Goal: Task Accomplishment & Management: Manage account settings

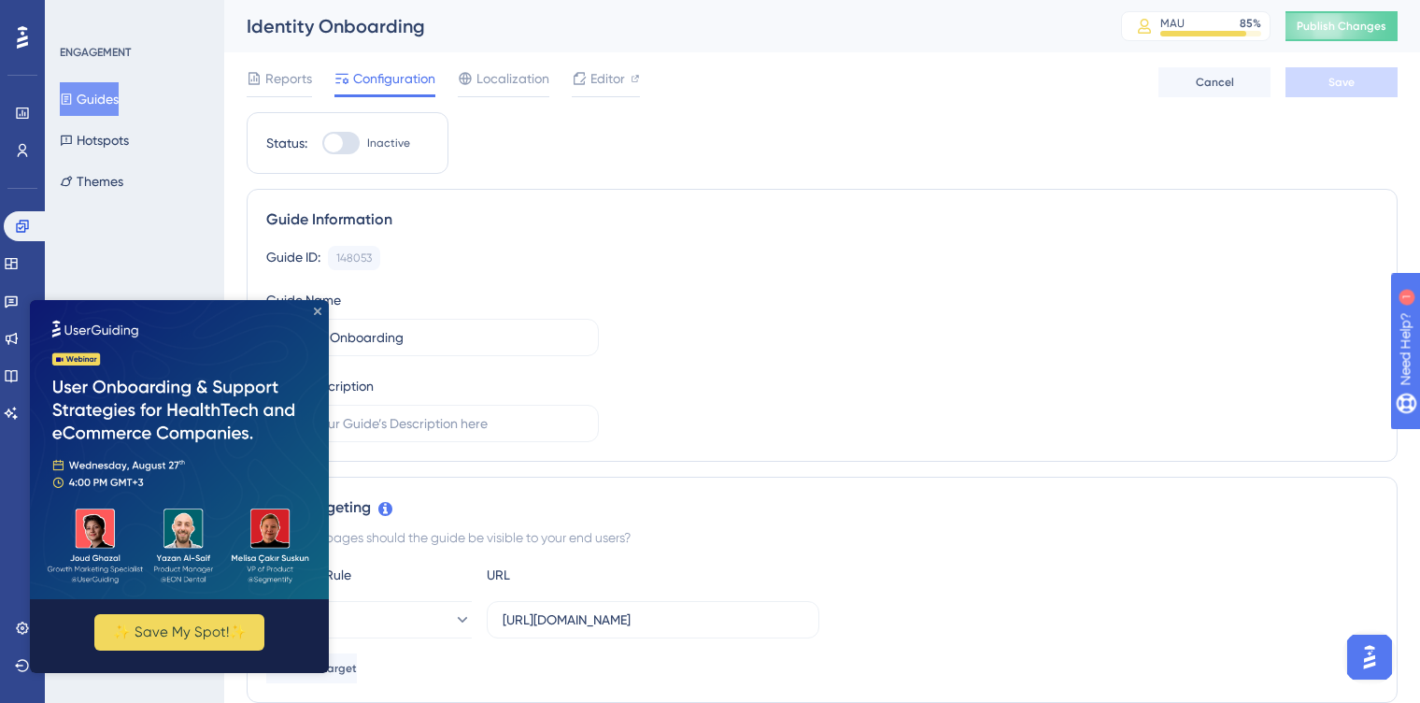
click at [314, 309] on icon "Close Preview" at bounding box center [317, 310] width 7 height 7
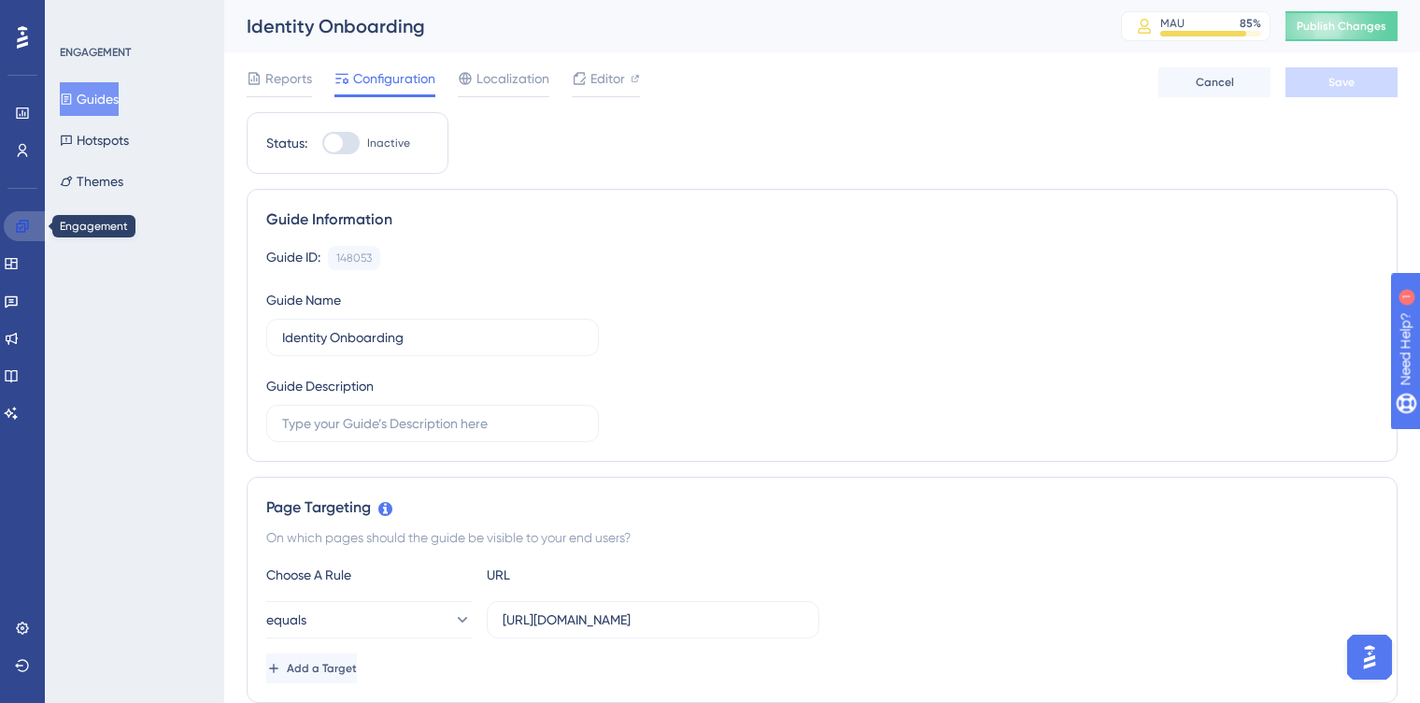
click at [28, 229] on icon at bounding box center [22, 226] width 15 height 15
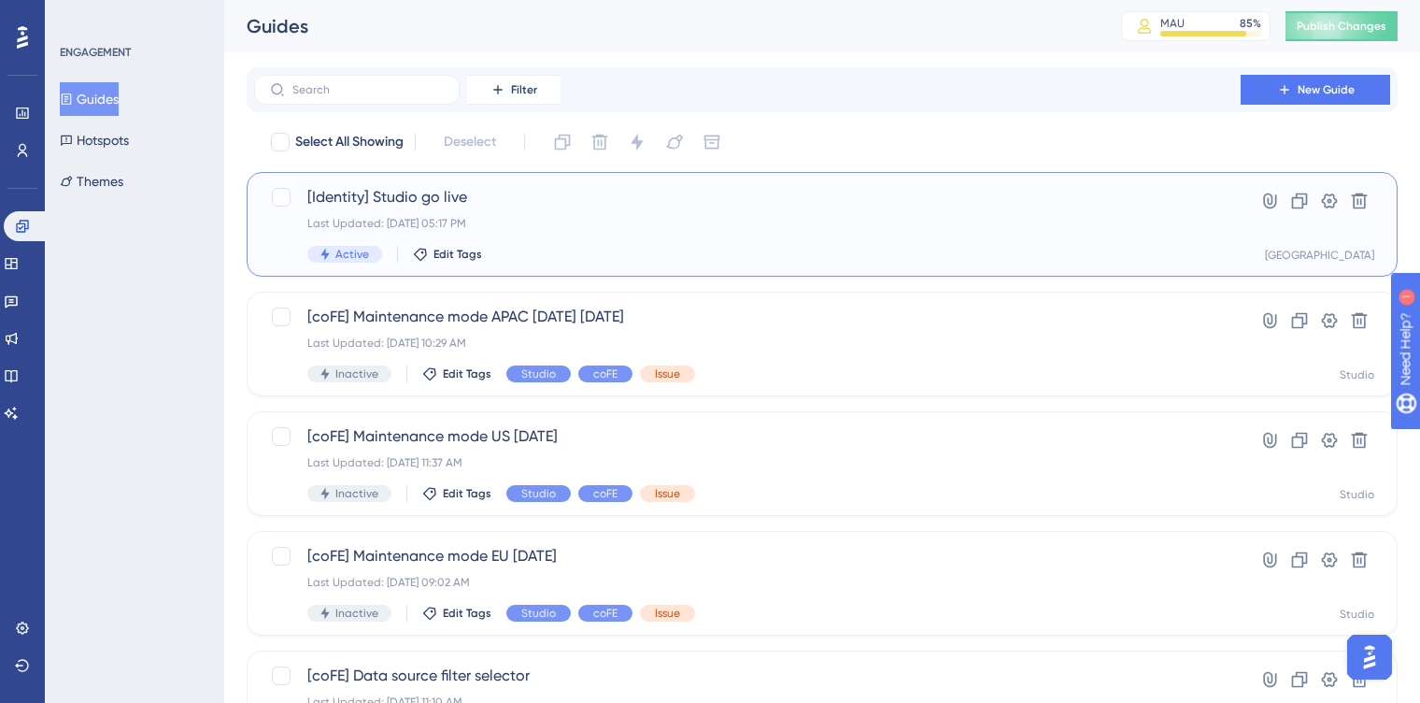
click at [618, 242] on div "[Identity] Studio go live Last Updated: [DATE] 05:17 PM Active Edit Tags" at bounding box center [747, 224] width 880 height 77
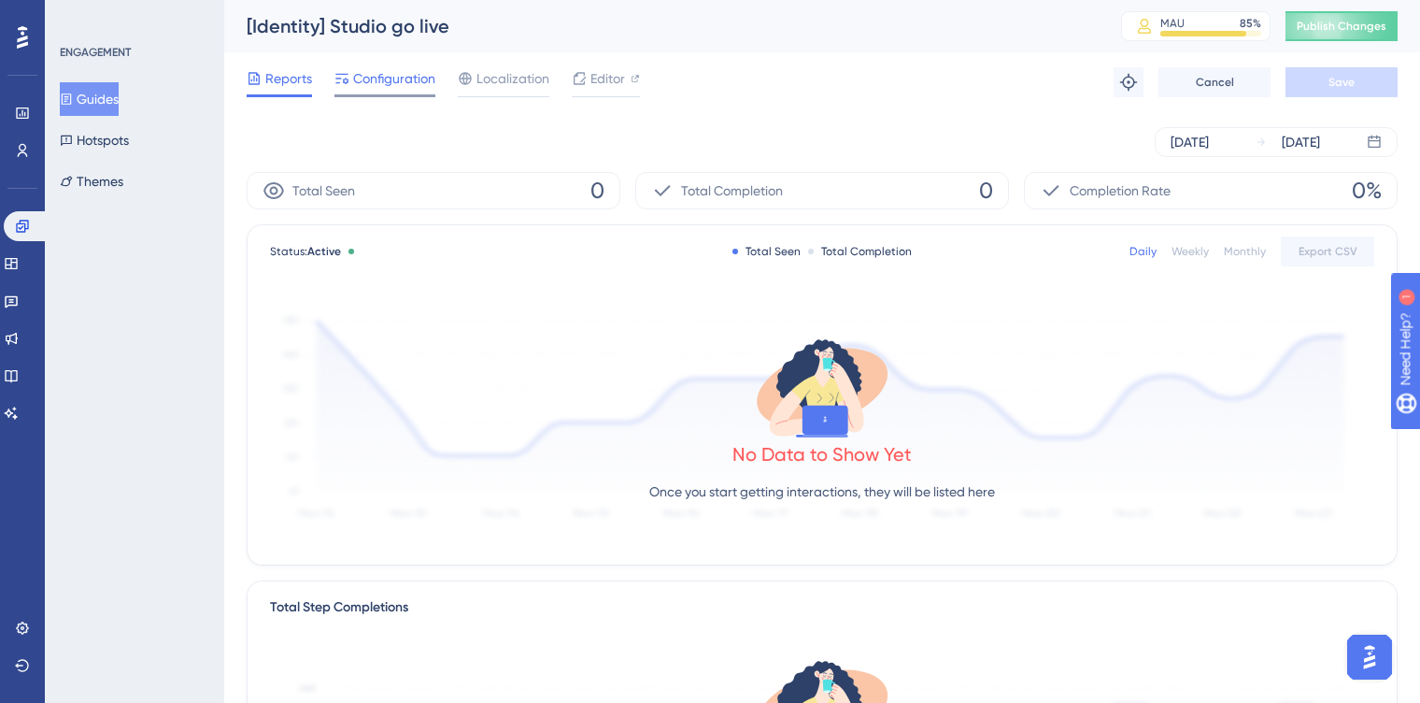
click at [407, 75] on span "Configuration" at bounding box center [394, 78] width 82 height 22
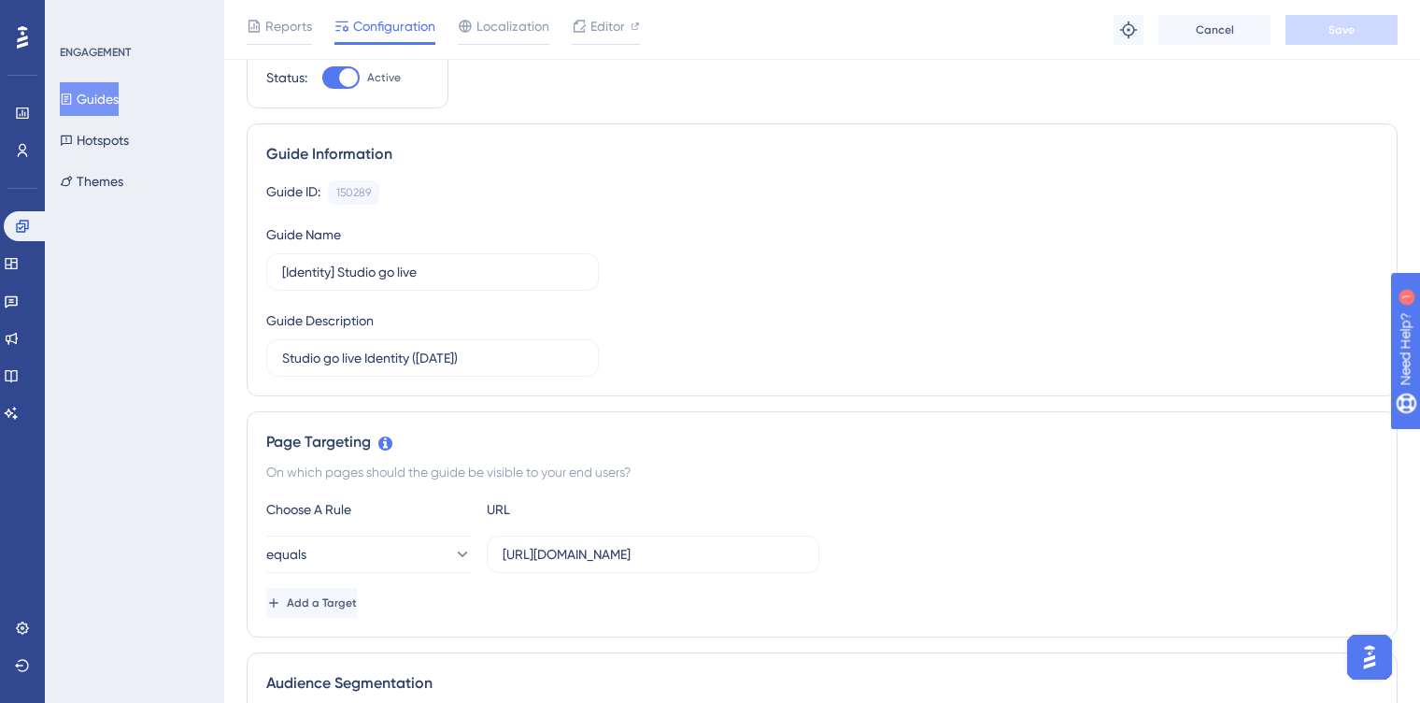
scroll to position [74, 0]
click at [650, 552] on input "[URL][DOMAIN_NAME]" at bounding box center [653, 553] width 301 height 21
drag, startPoint x: 612, startPoint y: 556, endPoint x: 960, endPoint y: 565, distance: 347.8
click at [960, 565] on div "equals [URL][DOMAIN_NAME]" at bounding box center [822, 553] width 1112 height 37
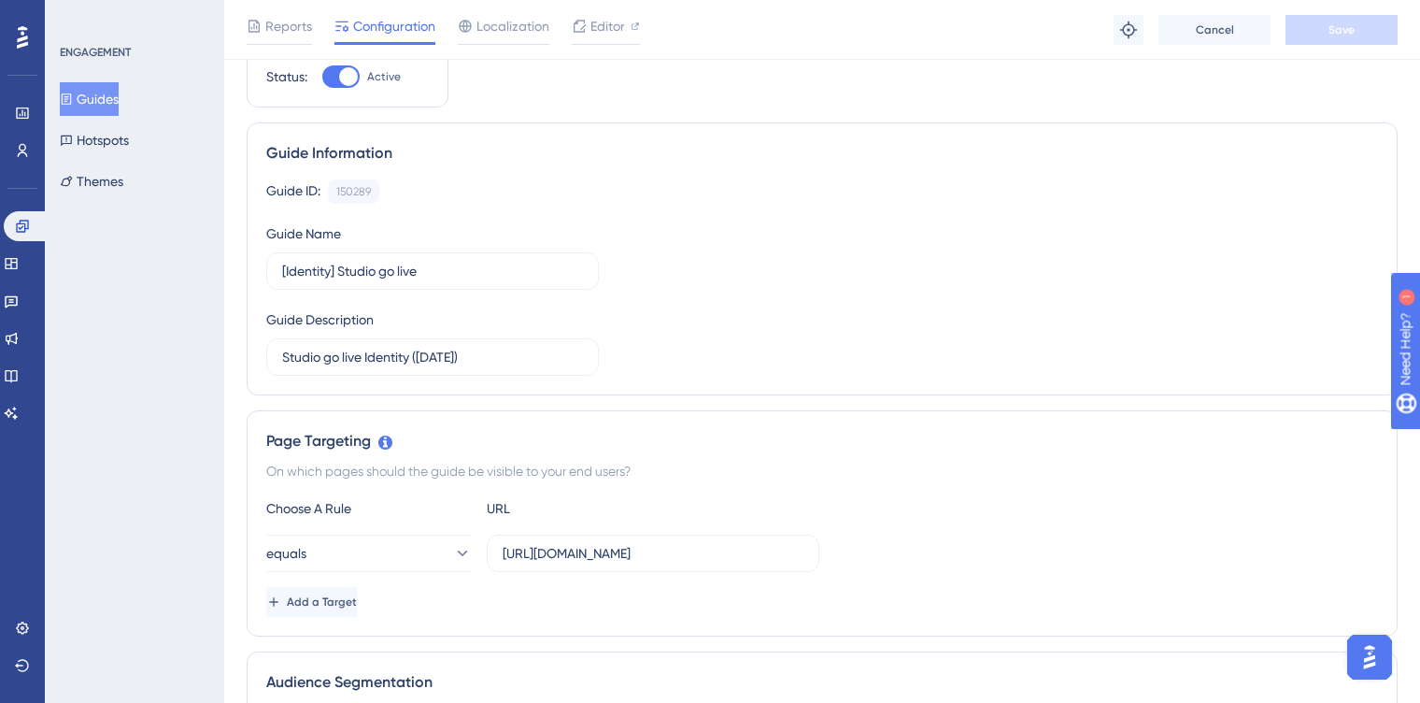
scroll to position [0, 0]
click at [960, 565] on div "equals [URL][DOMAIN_NAME]" at bounding box center [822, 553] width 1112 height 37
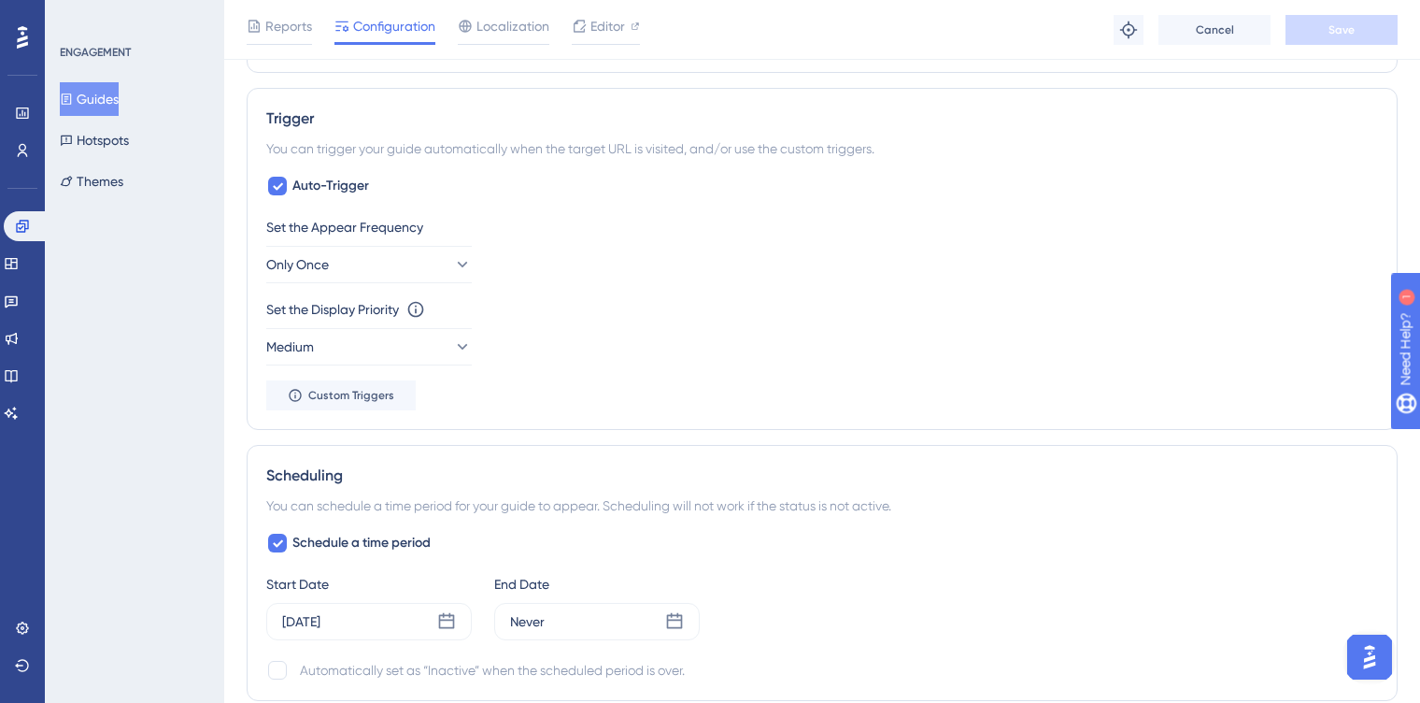
scroll to position [791, 0]
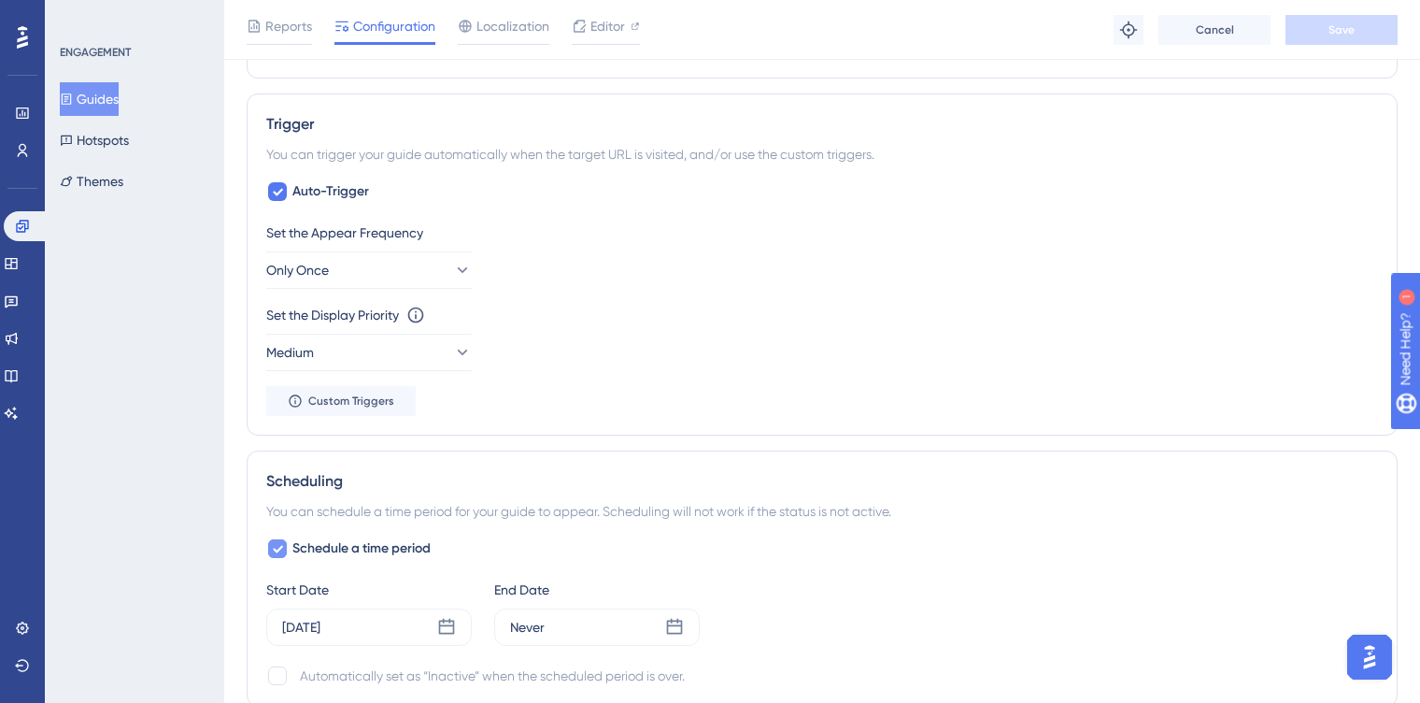
click at [272, 547] on icon at bounding box center [277, 548] width 11 height 15
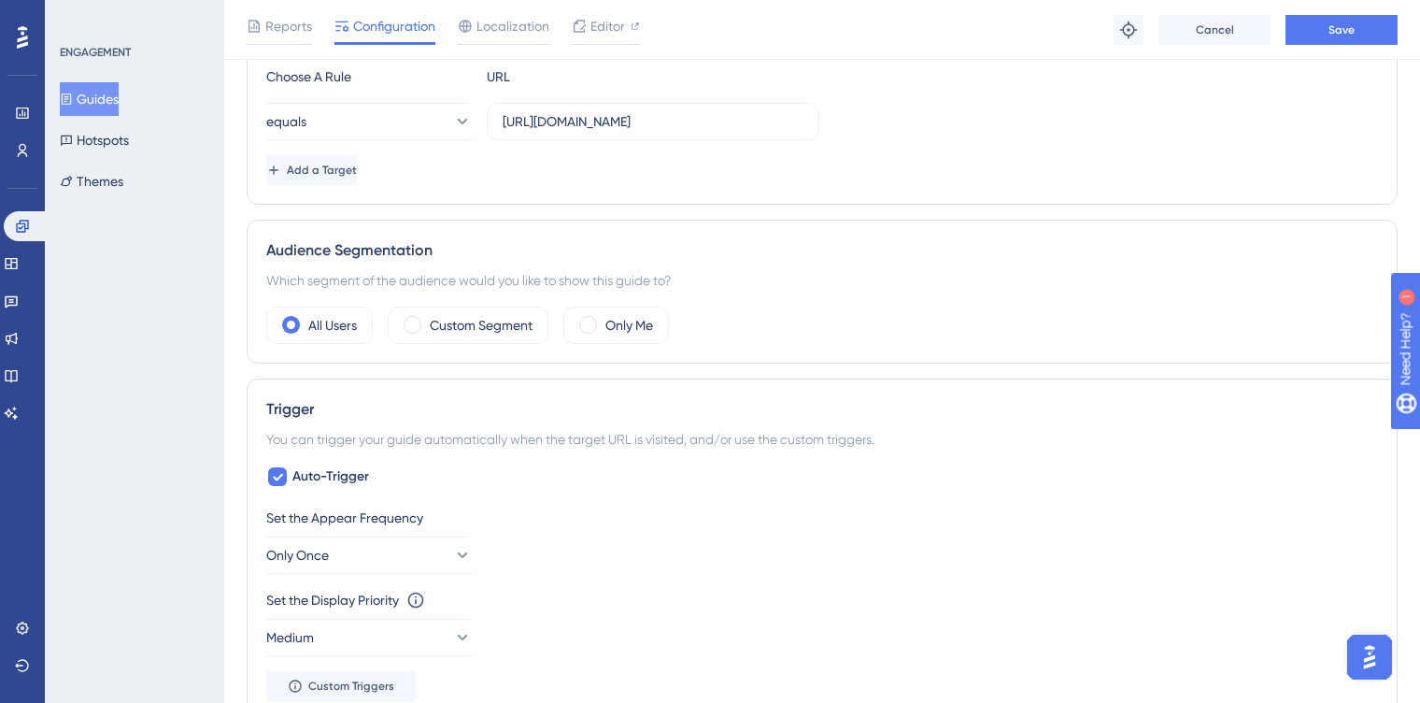
scroll to position [499, 0]
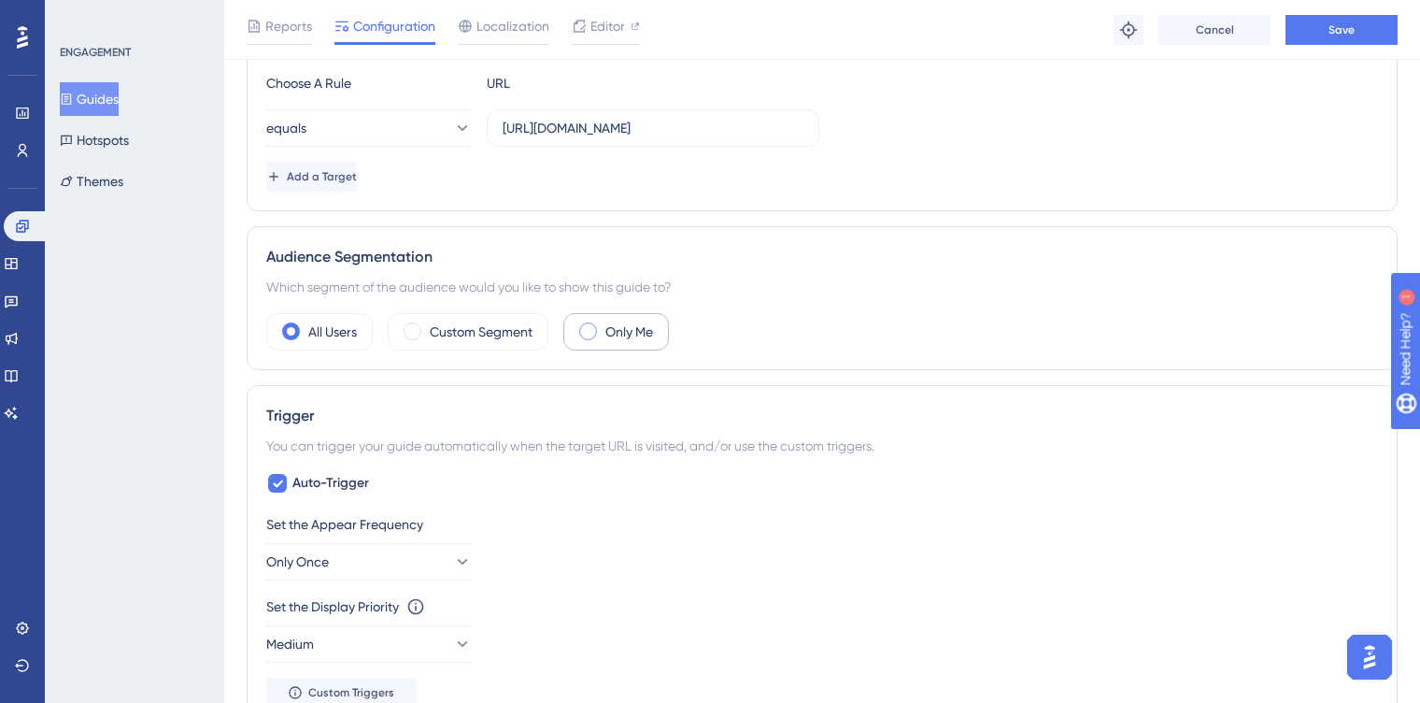
click at [600, 334] on div "Only Me" at bounding box center [617, 331] width 106 height 37
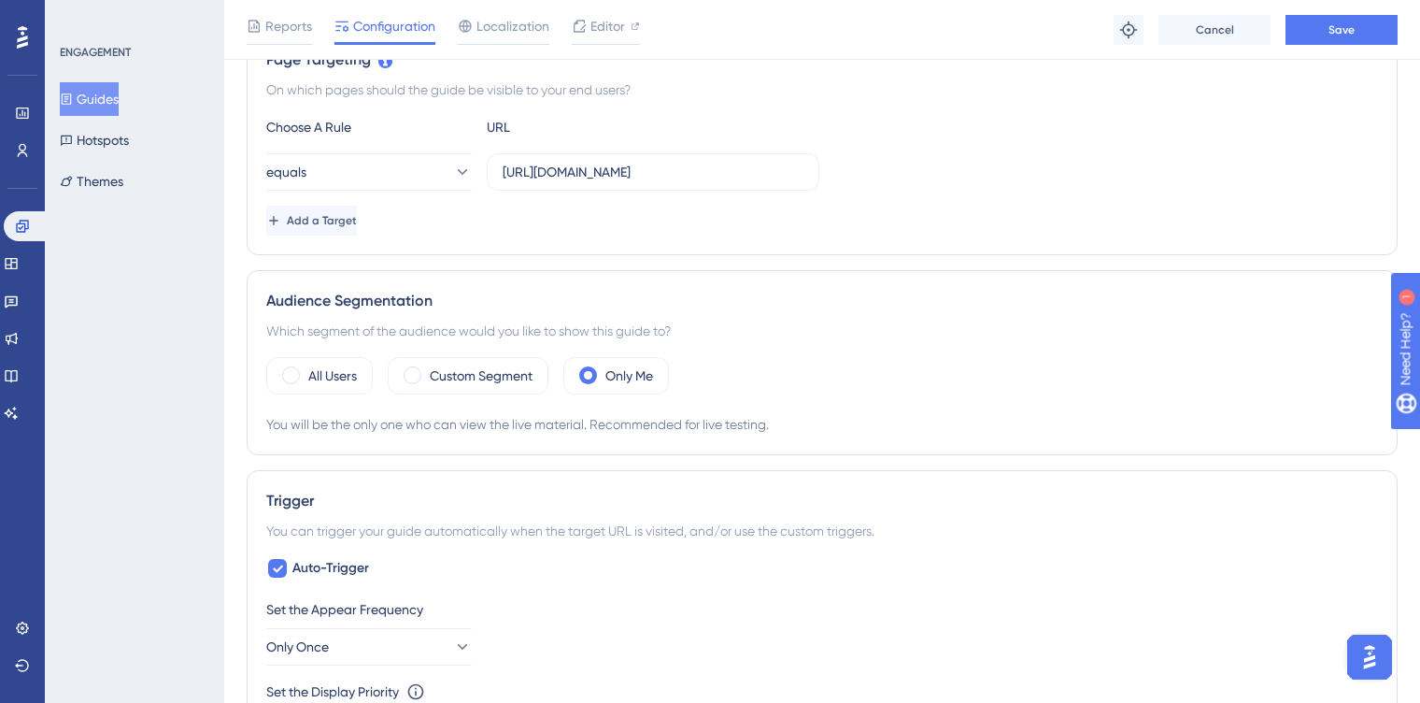
scroll to position [449, 0]
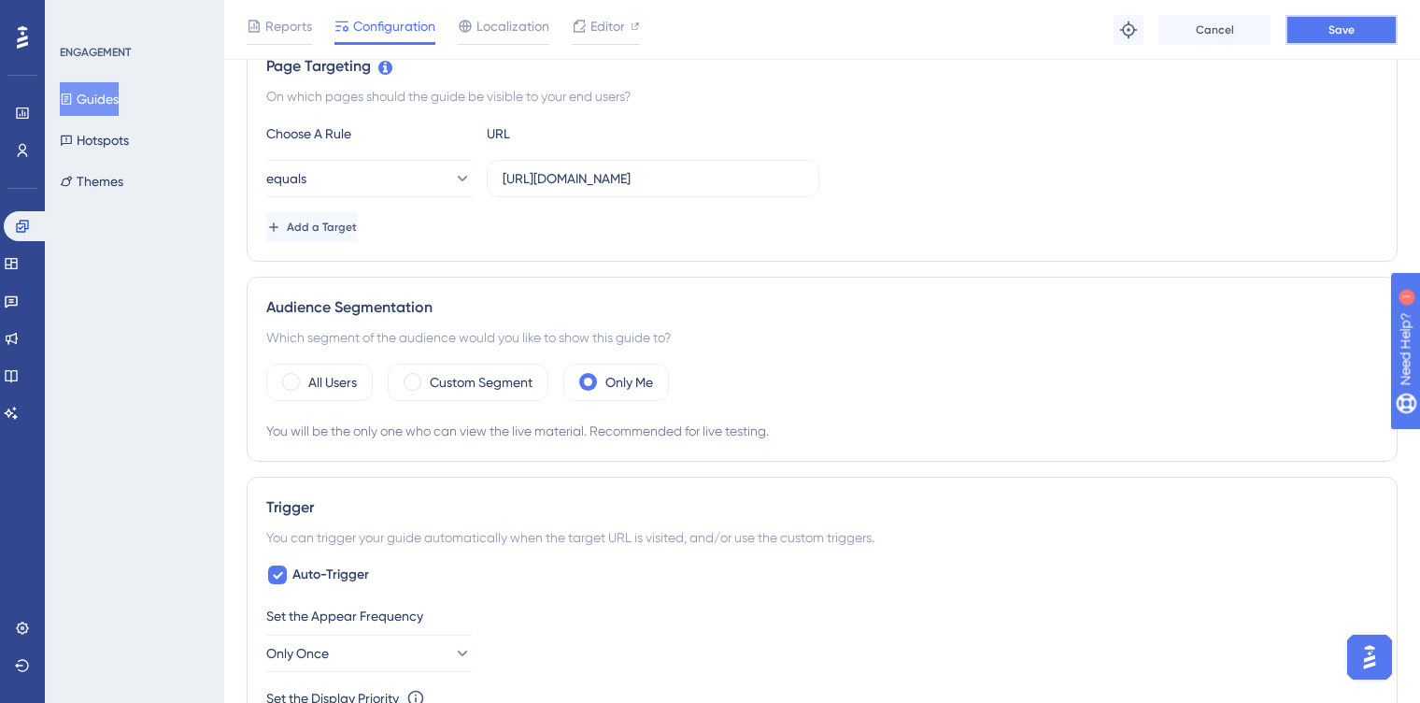
click at [1320, 33] on button "Save" at bounding box center [1342, 30] width 112 height 30
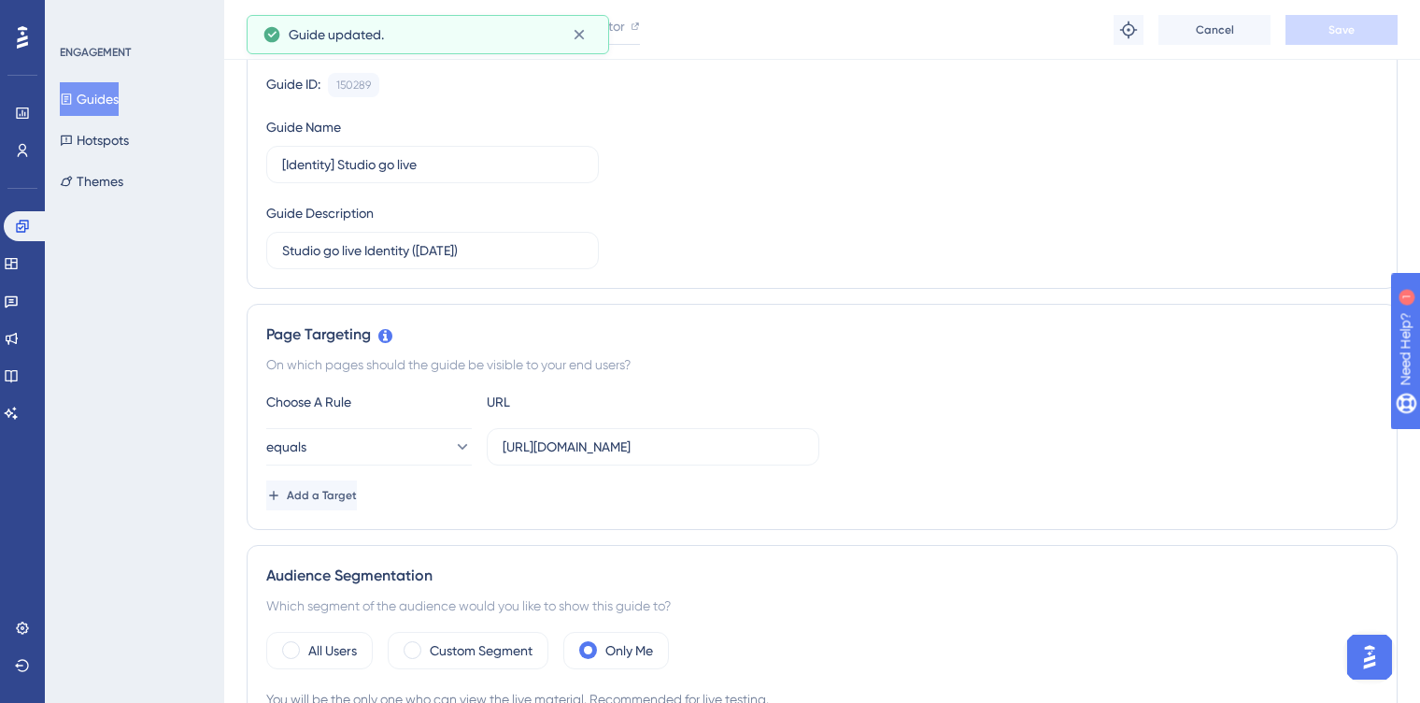
scroll to position [0, 0]
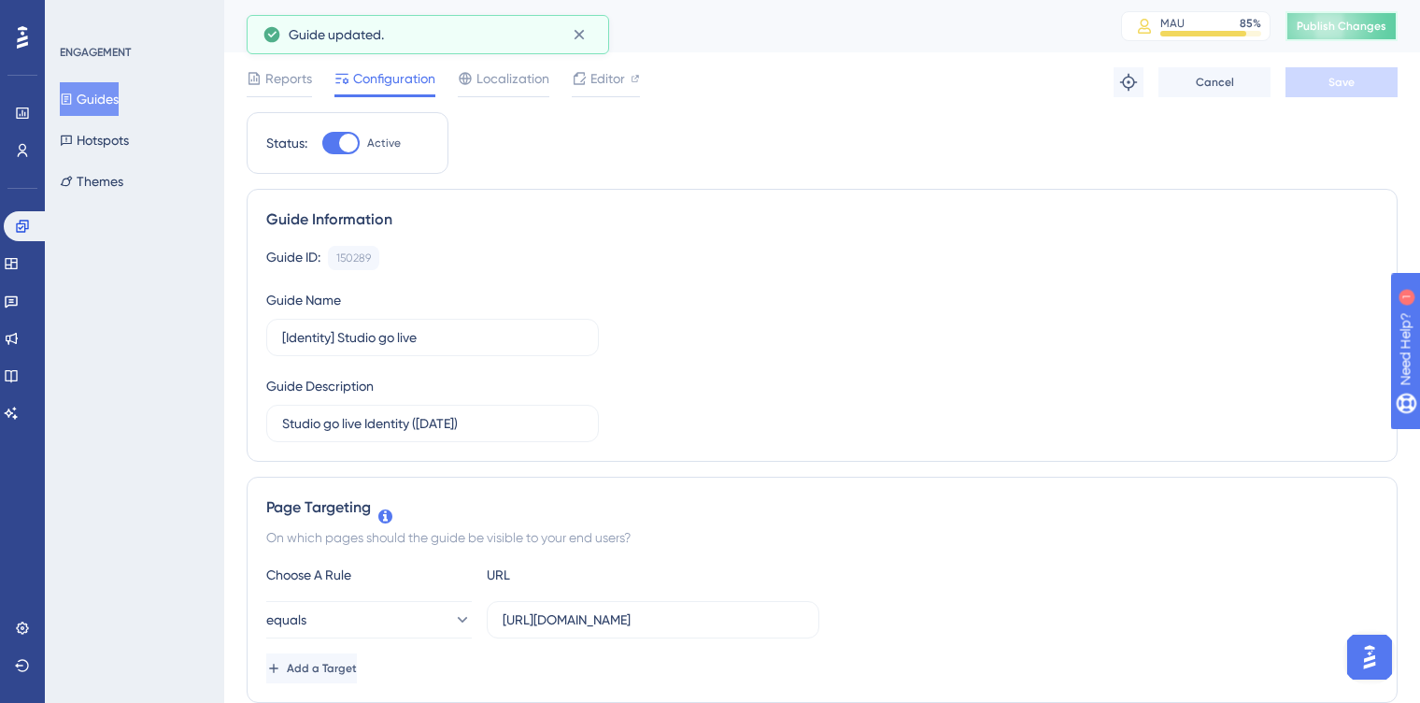
click at [1338, 23] on span "Publish Changes" at bounding box center [1342, 26] width 90 height 15
click at [605, 83] on span "Editor" at bounding box center [608, 78] width 35 height 22
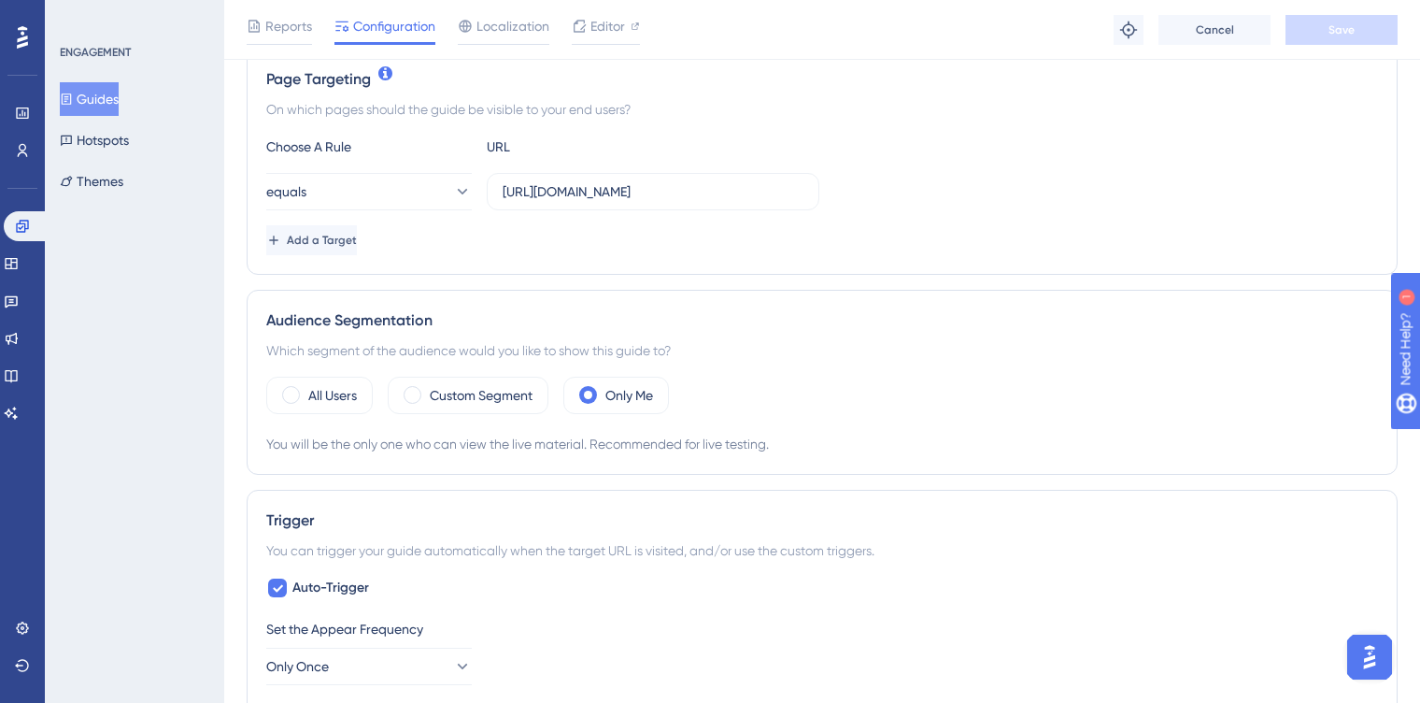
scroll to position [443, 0]
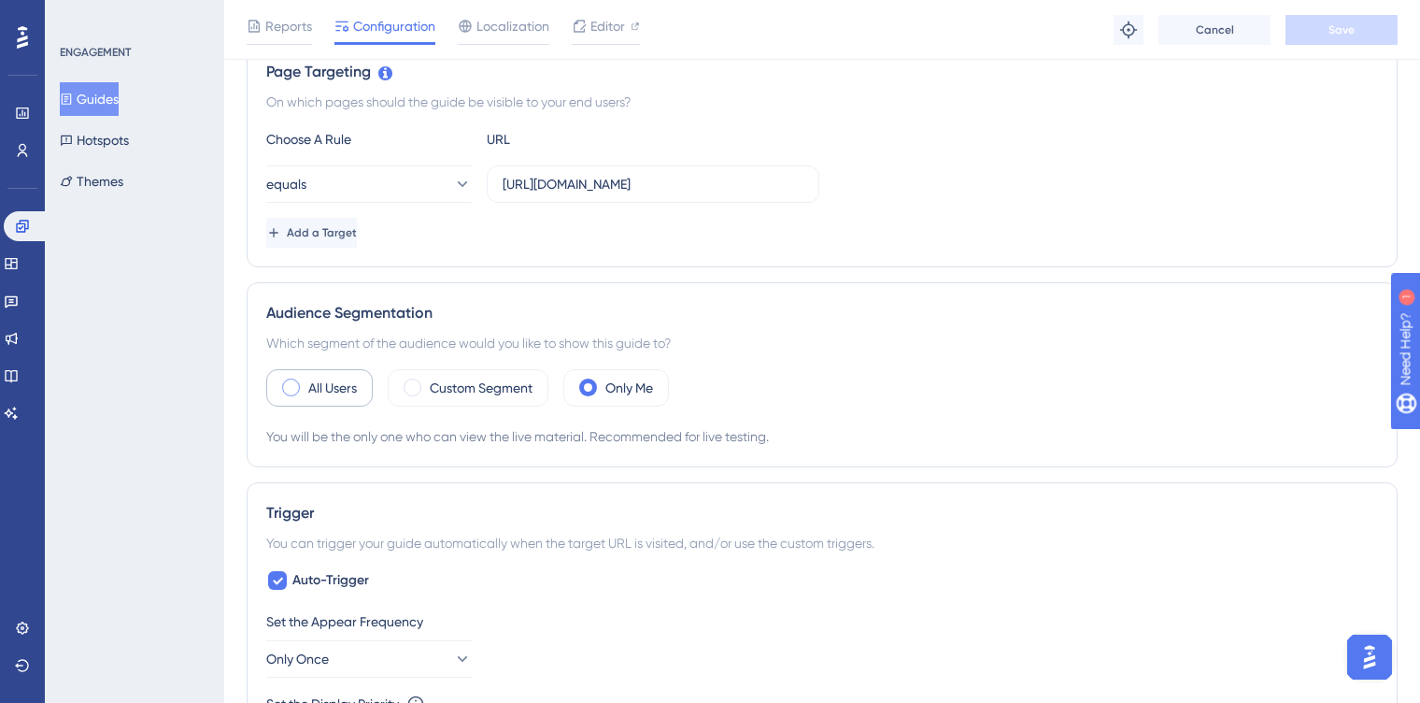
click at [321, 390] on label "All Users" at bounding box center [332, 388] width 49 height 22
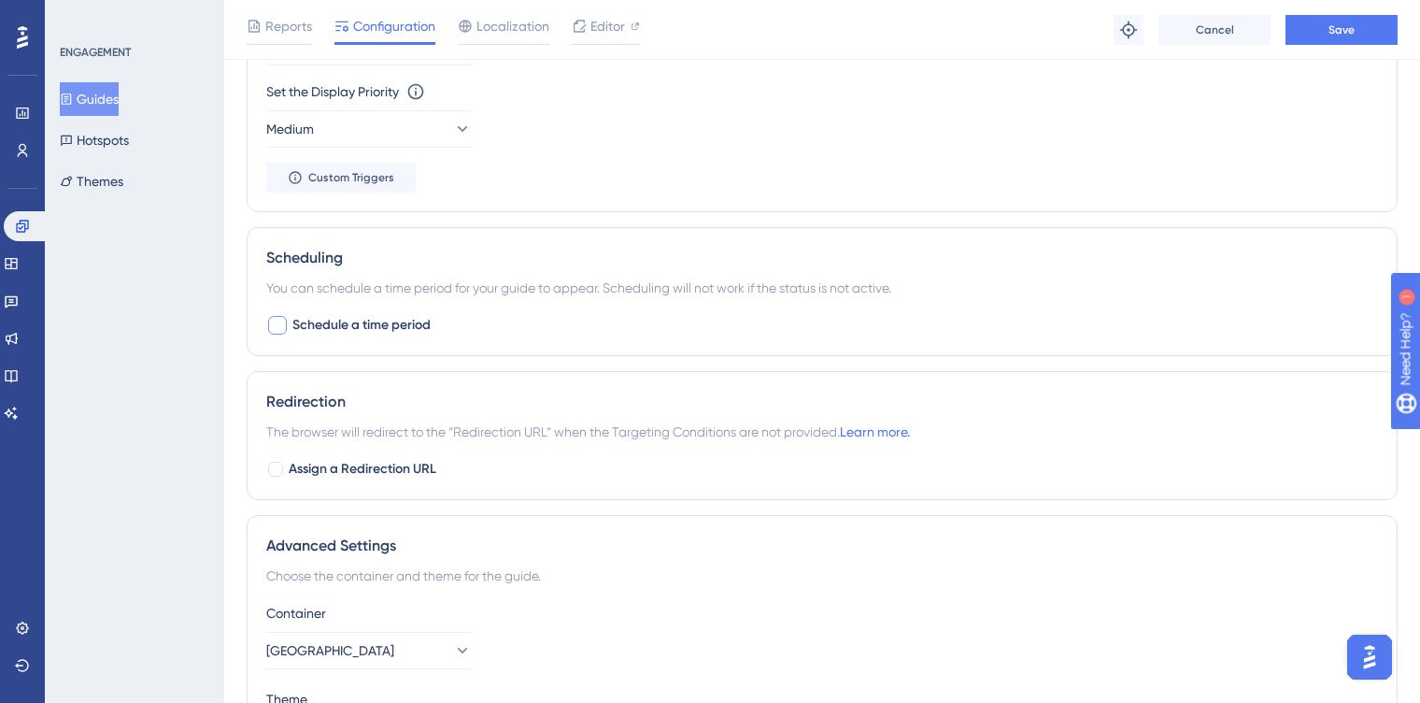
scroll to position [1161, 0]
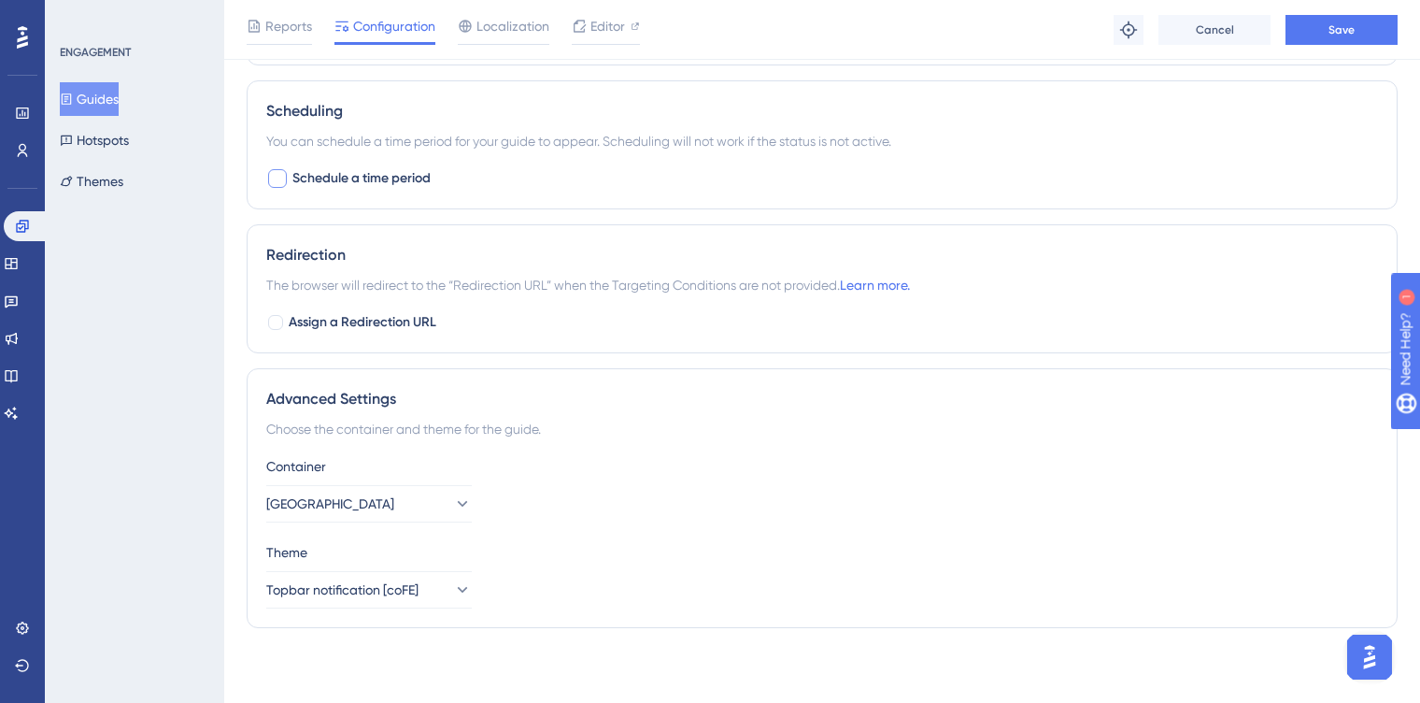
click at [280, 184] on div at bounding box center [277, 178] width 19 height 19
checkbox input "true"
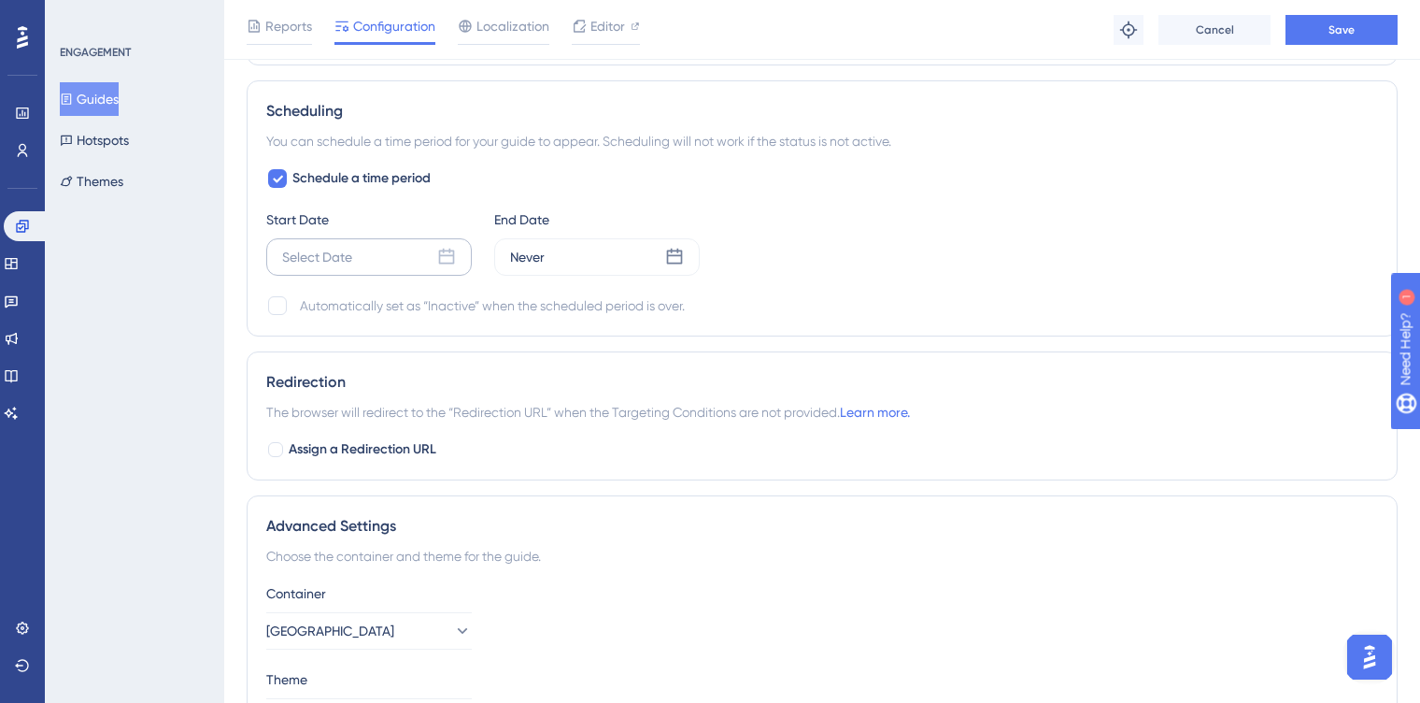
click at [445, 254] on icon at bounding box center [447, 257] width 16 height 16
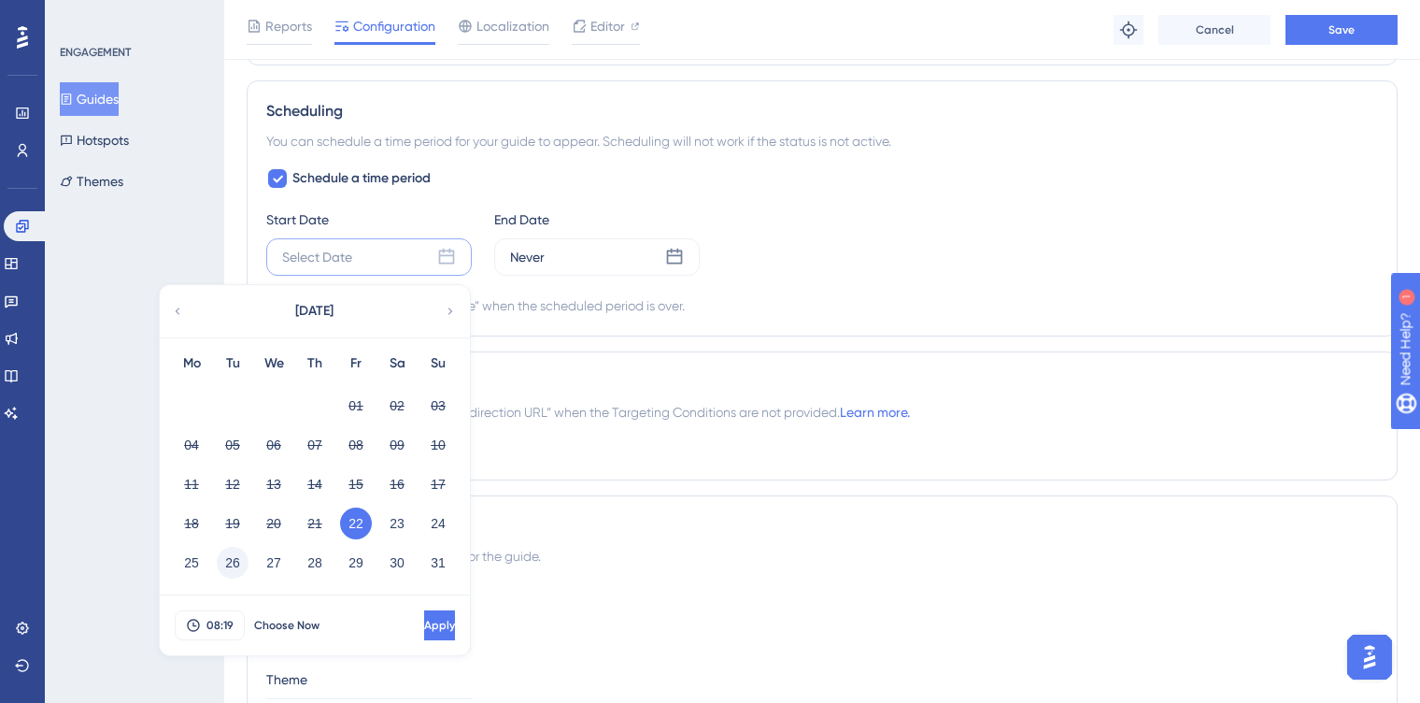
click at [233, 568] on button "26" at bounding box center [233, 563] width 32 height 32
click at [212, 628] on span "08:19" at bounding box center [220, 625] width 27 height 15
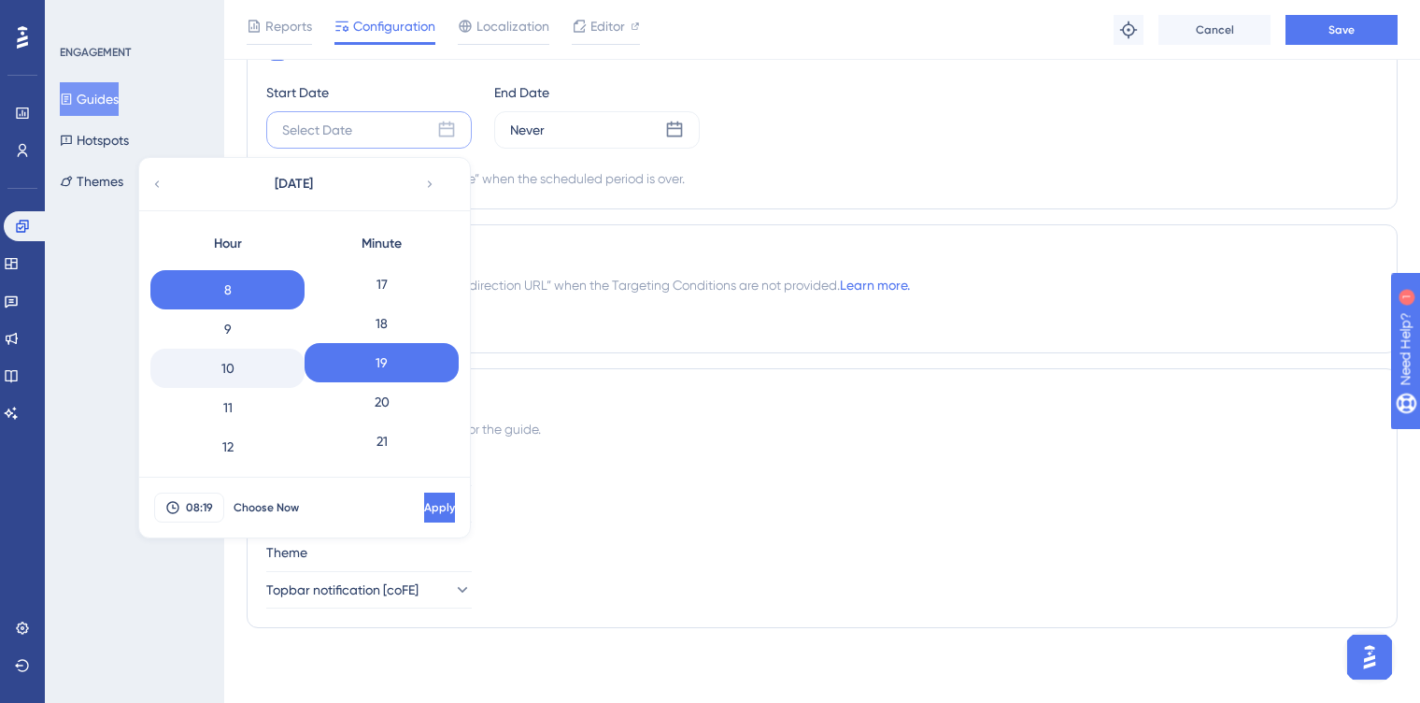
scroll to position [307, 0]
click at [240, 367] on div "10" at bounding box center [227, 367] width 154 height 39
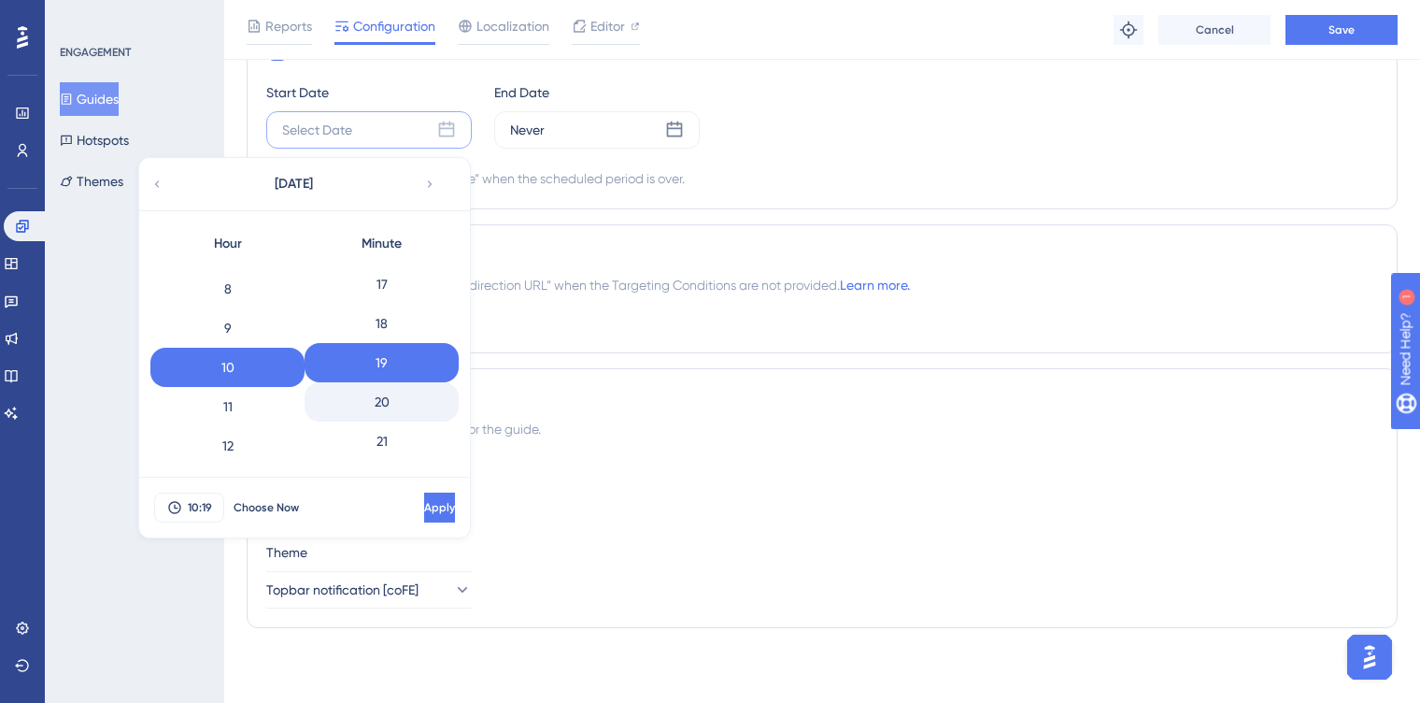
click at [371, 407] on div "20" at bounding box center [382, 401] width 154 height 39
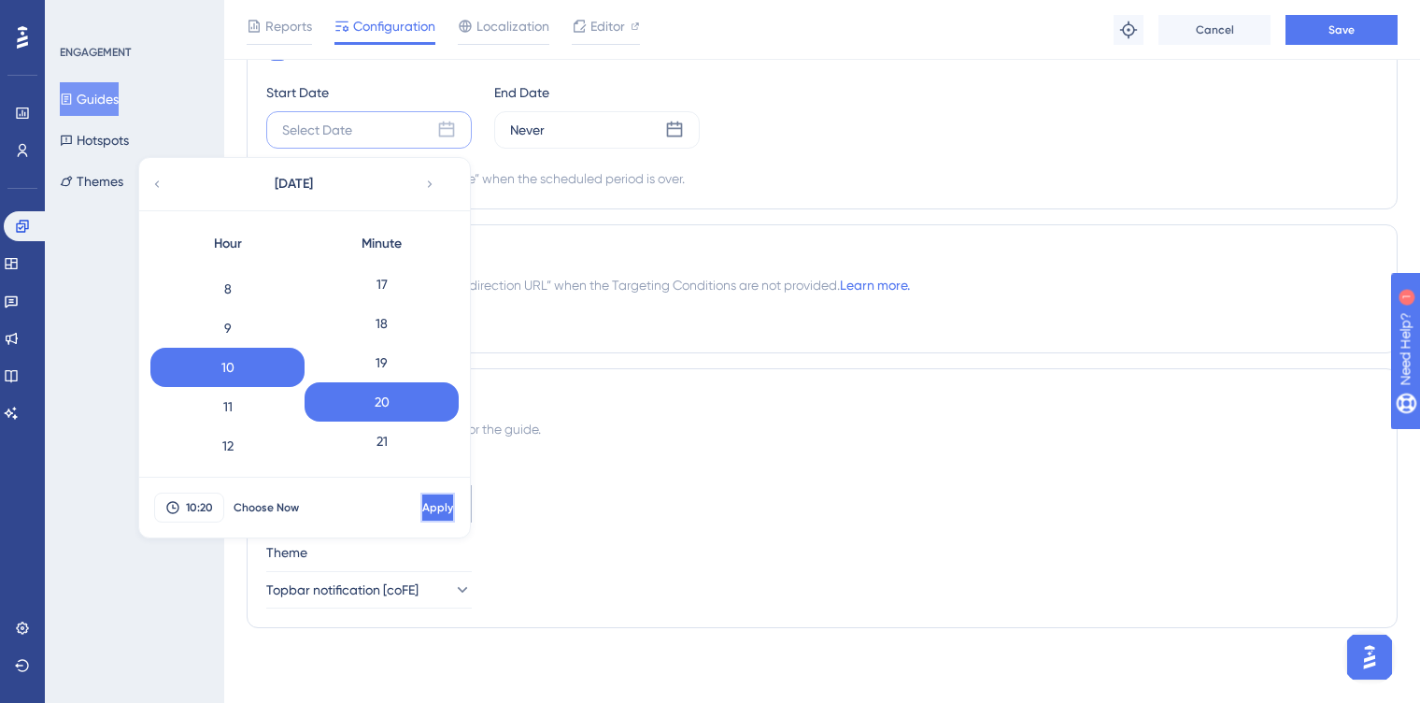
click at [422, 501] on span "Apply" at bounding box center [437, 507] width 31 height 15
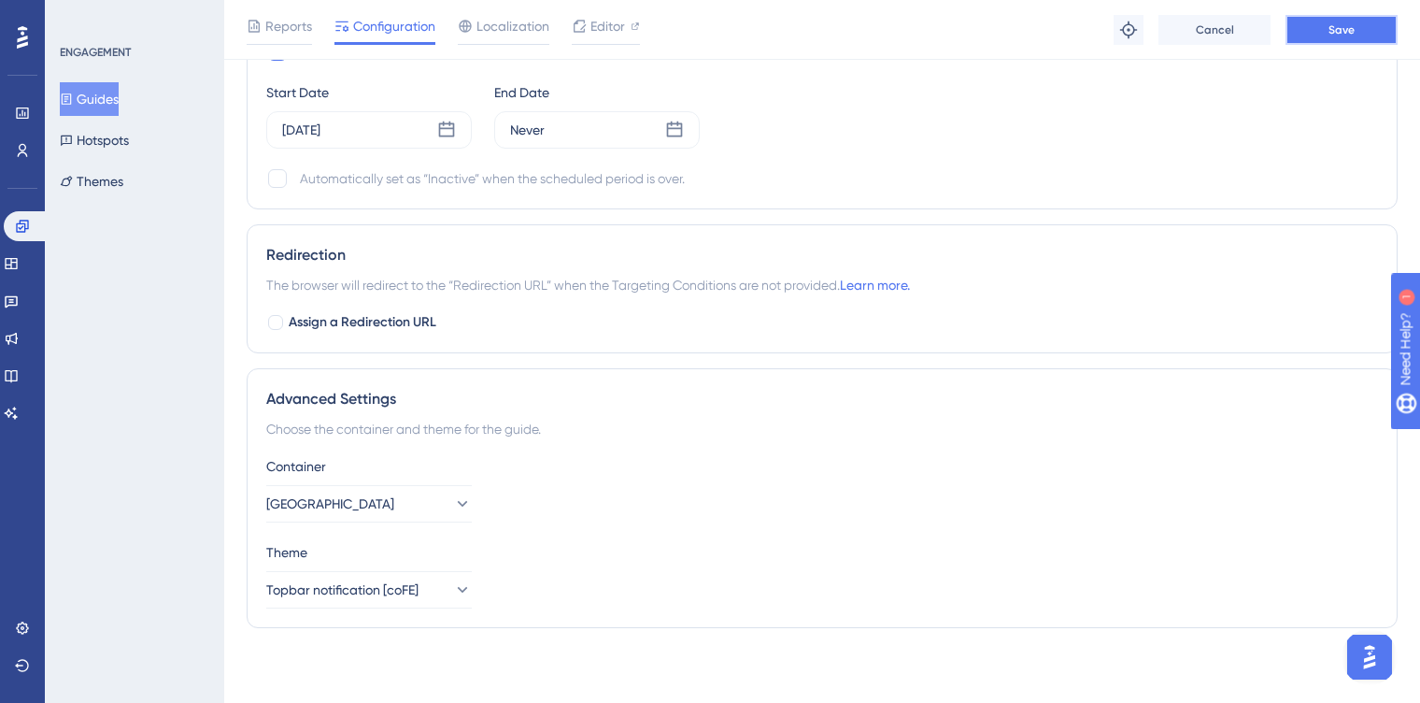
click at [1314, 37] on button "Save" at bounding box center [1342, 30] width 112 height 30
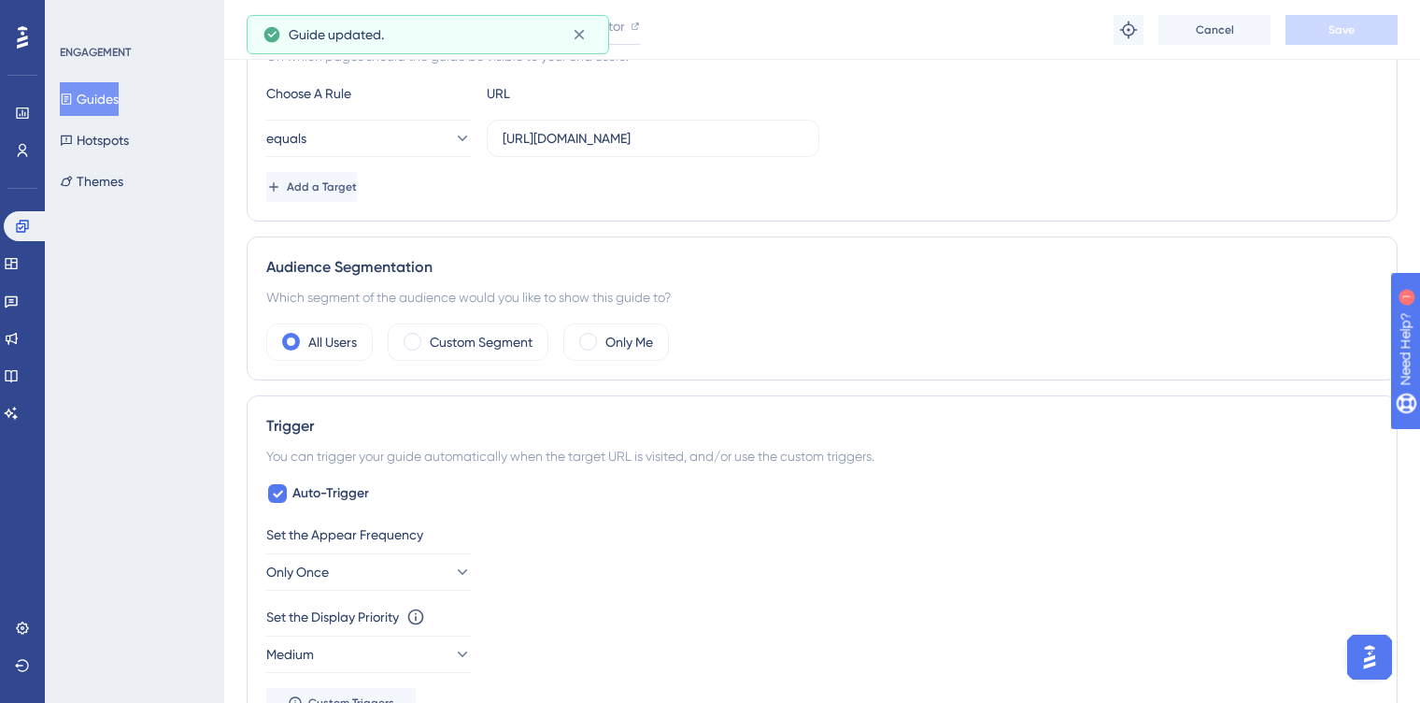
scroll to position [0, 0]
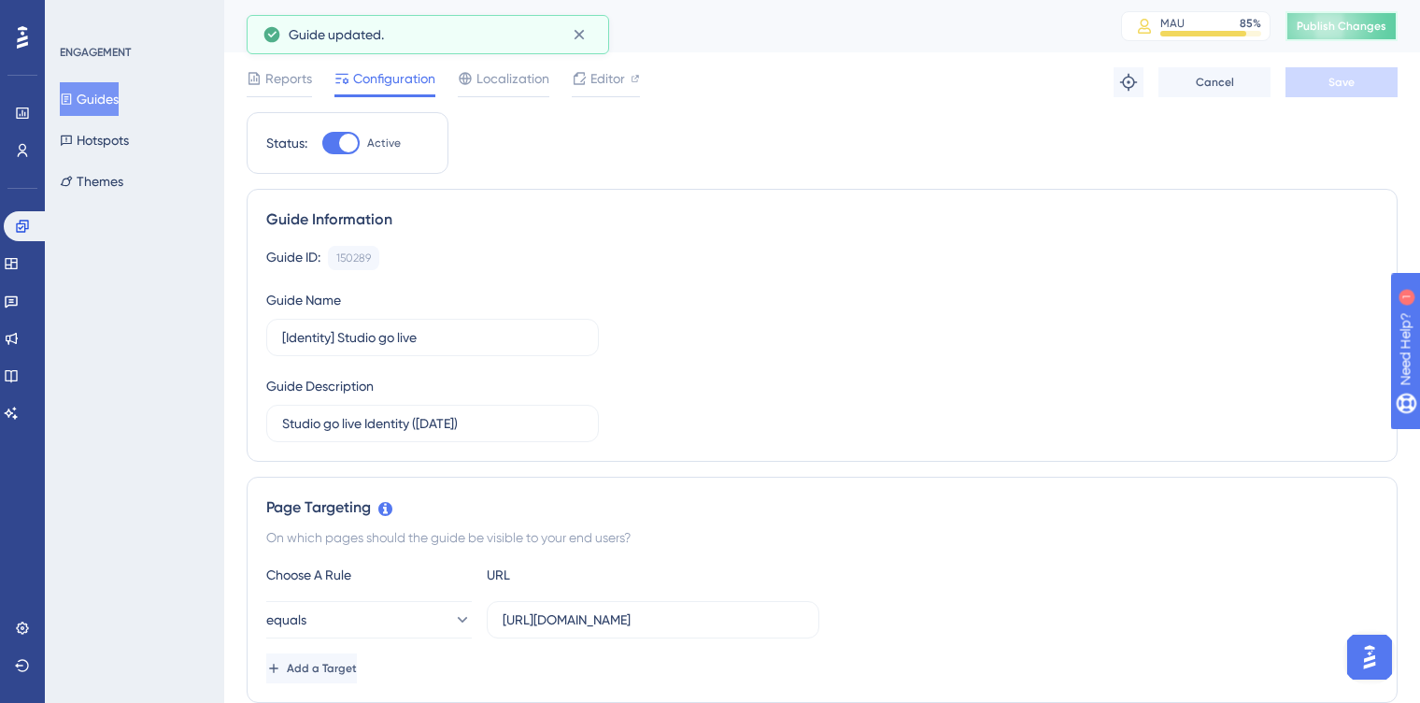
click at [1372, 36] on button "Publish Changes" at bounding box center [1342, 26] width 112 height 30
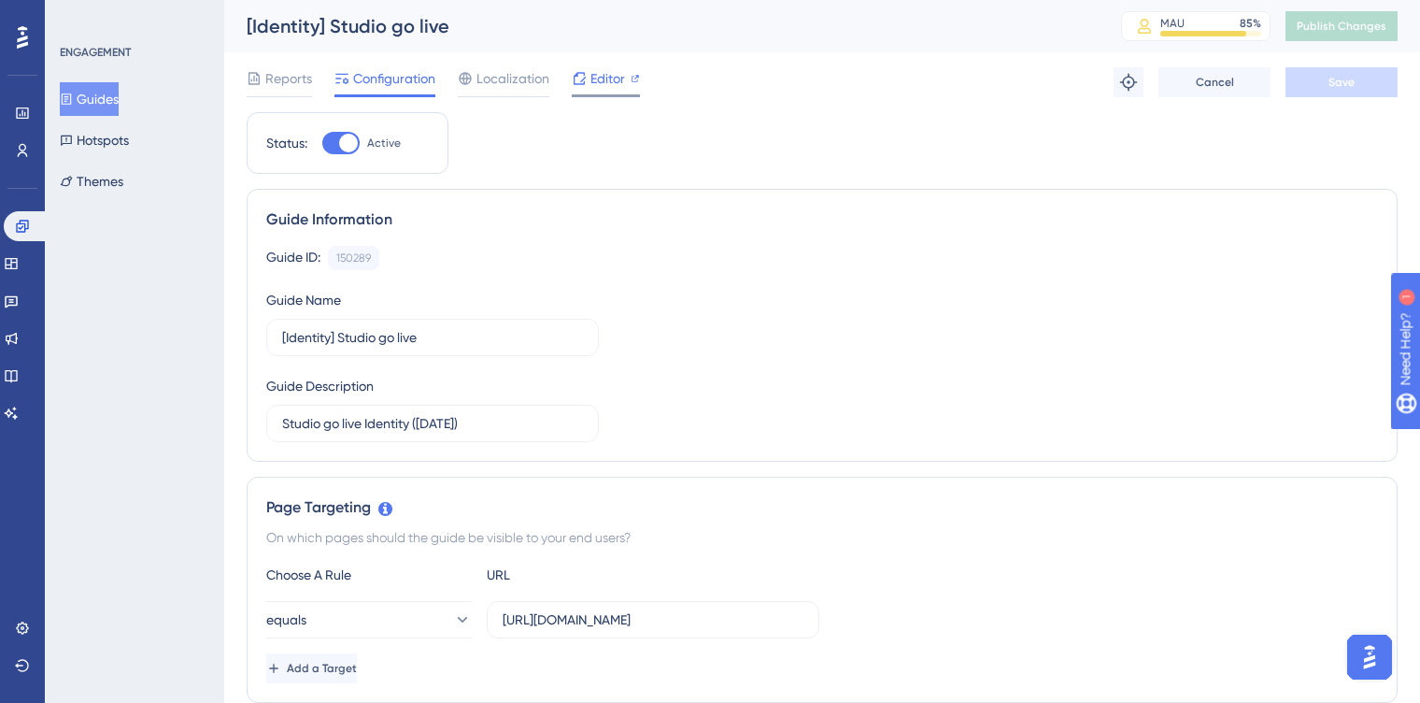
click at [616, 92] on div "Editor" at bounding box center [606, 82] width 68 height 30
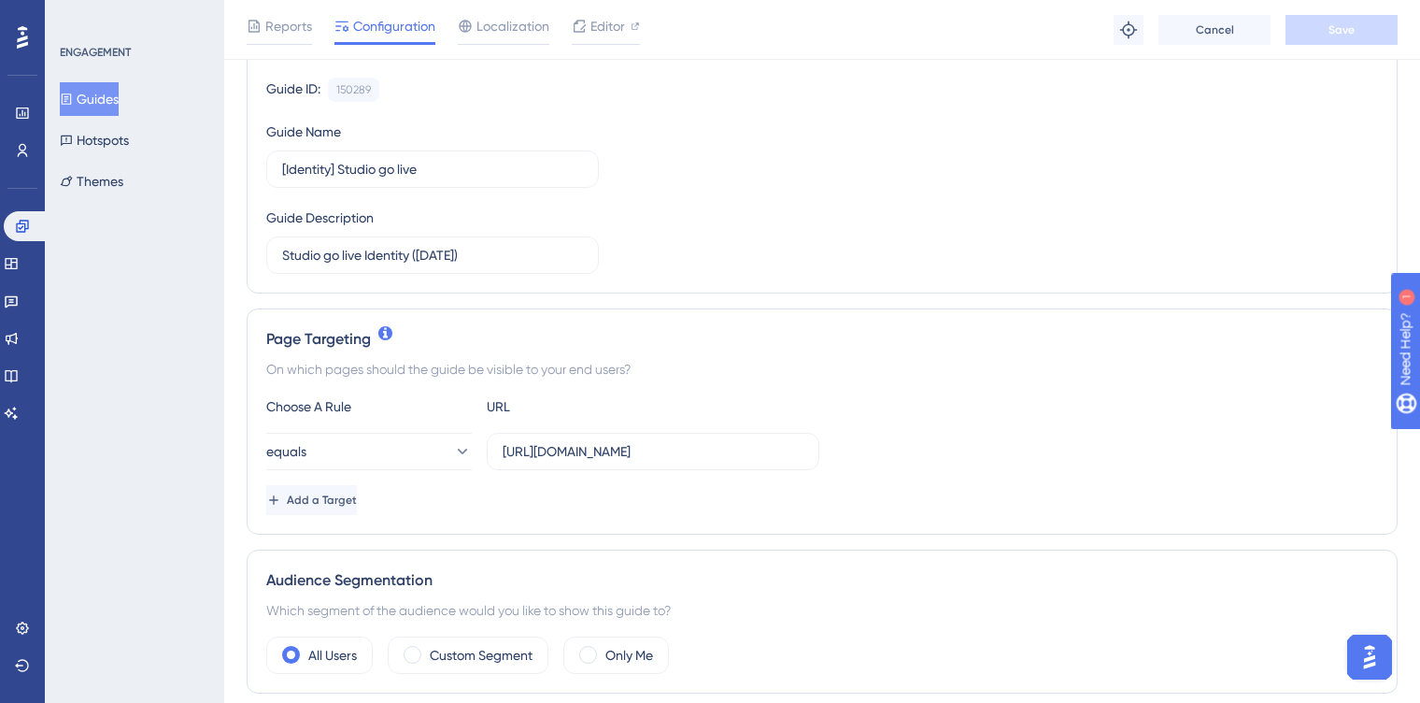
scroll to position [178, 0]
